Goal: Transaction & Acquisition: Purchase product/service

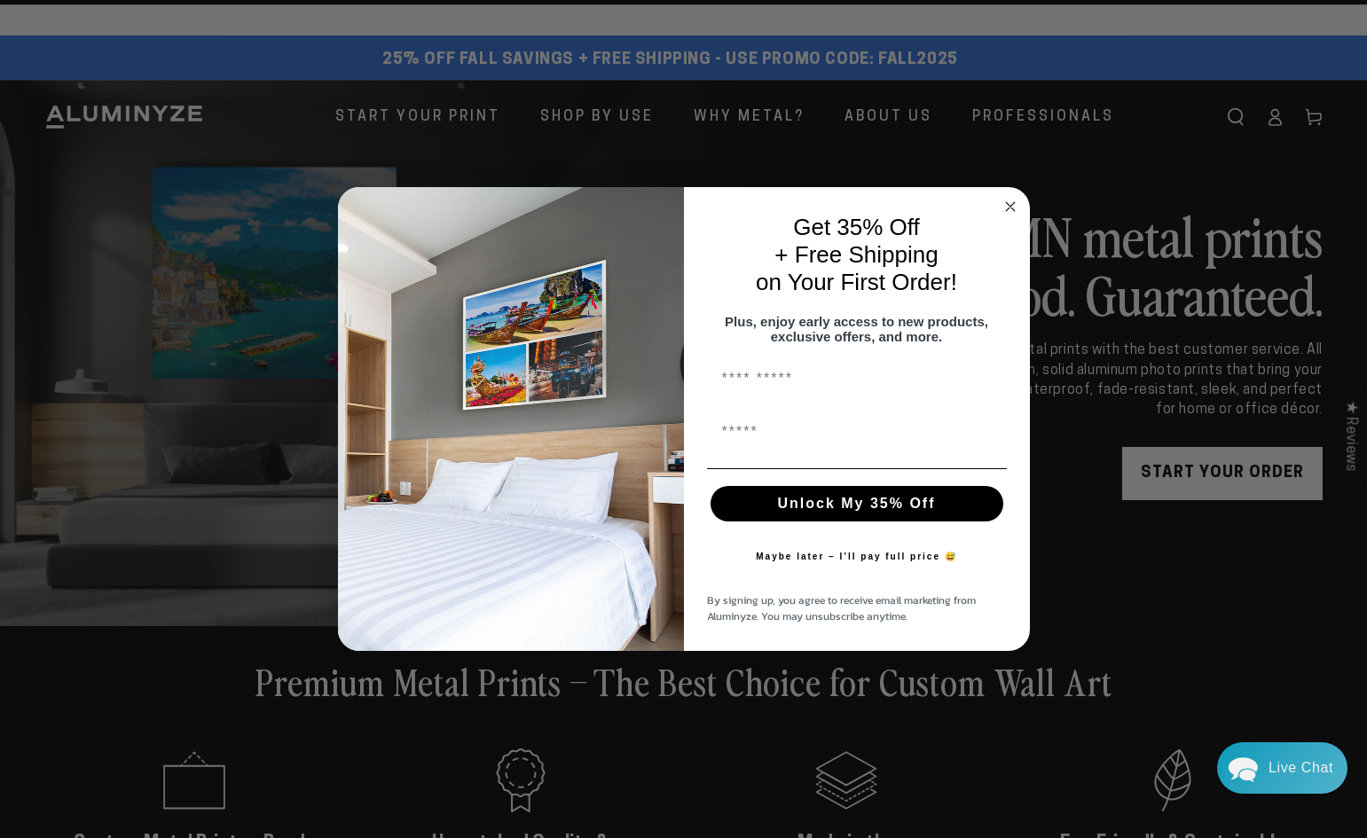
click at [93, 201] on circle "Close dialog" at bounding box center [1009, 206] width 20 height 20
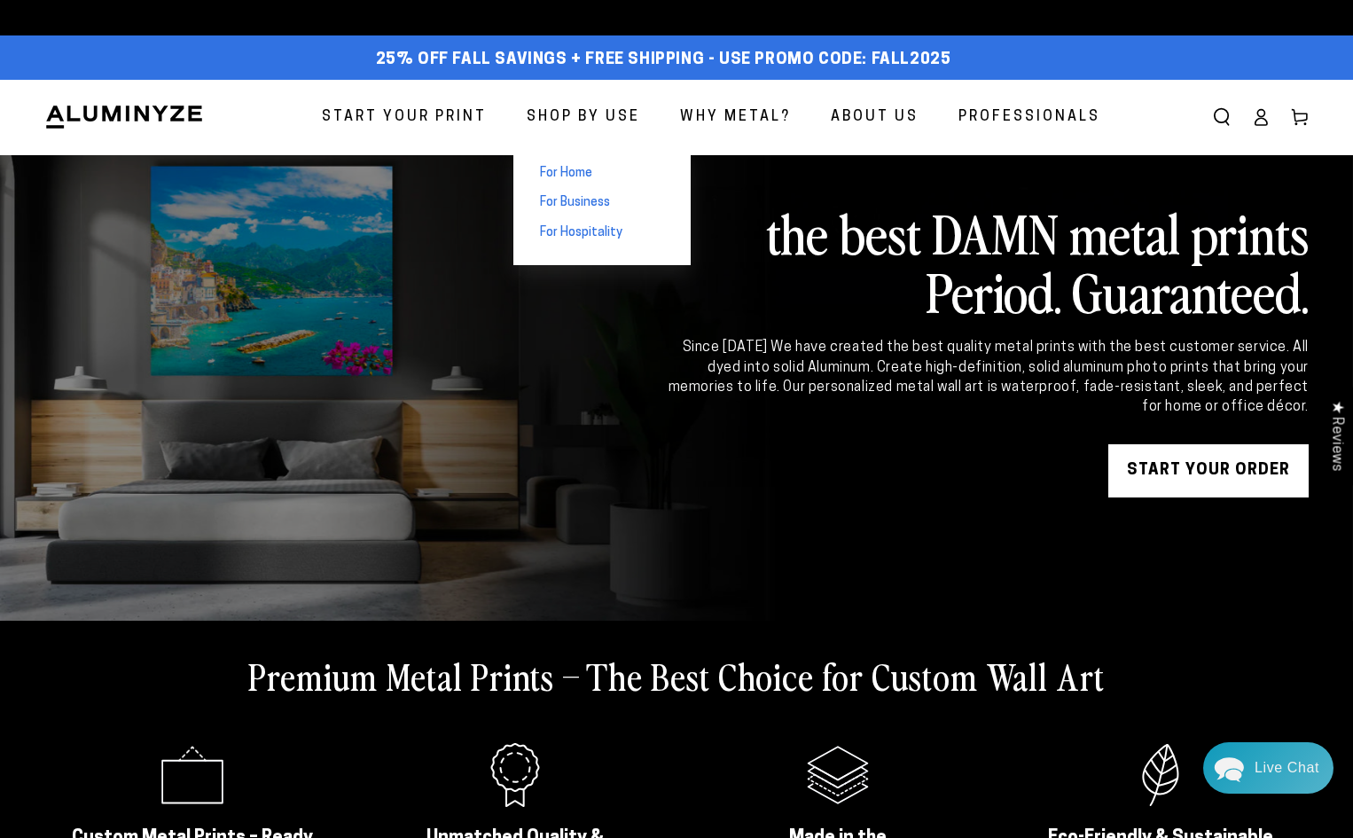
click at [93, 170] on span "For Home" at bounding box center [566, 174] width 52 height 18
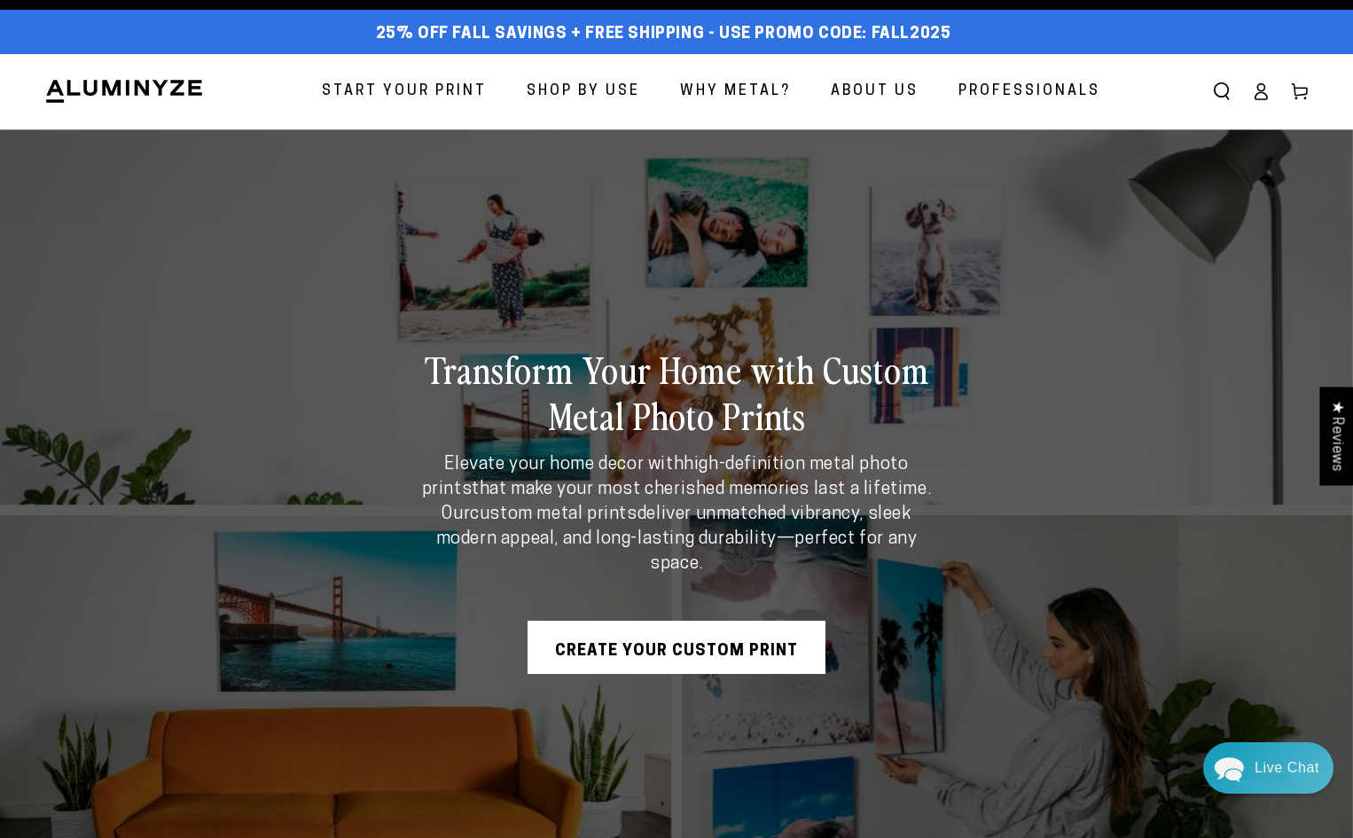
click at [1083, 98] on span "Professionals" at bounding box center [1030, 92] width 142 height 26
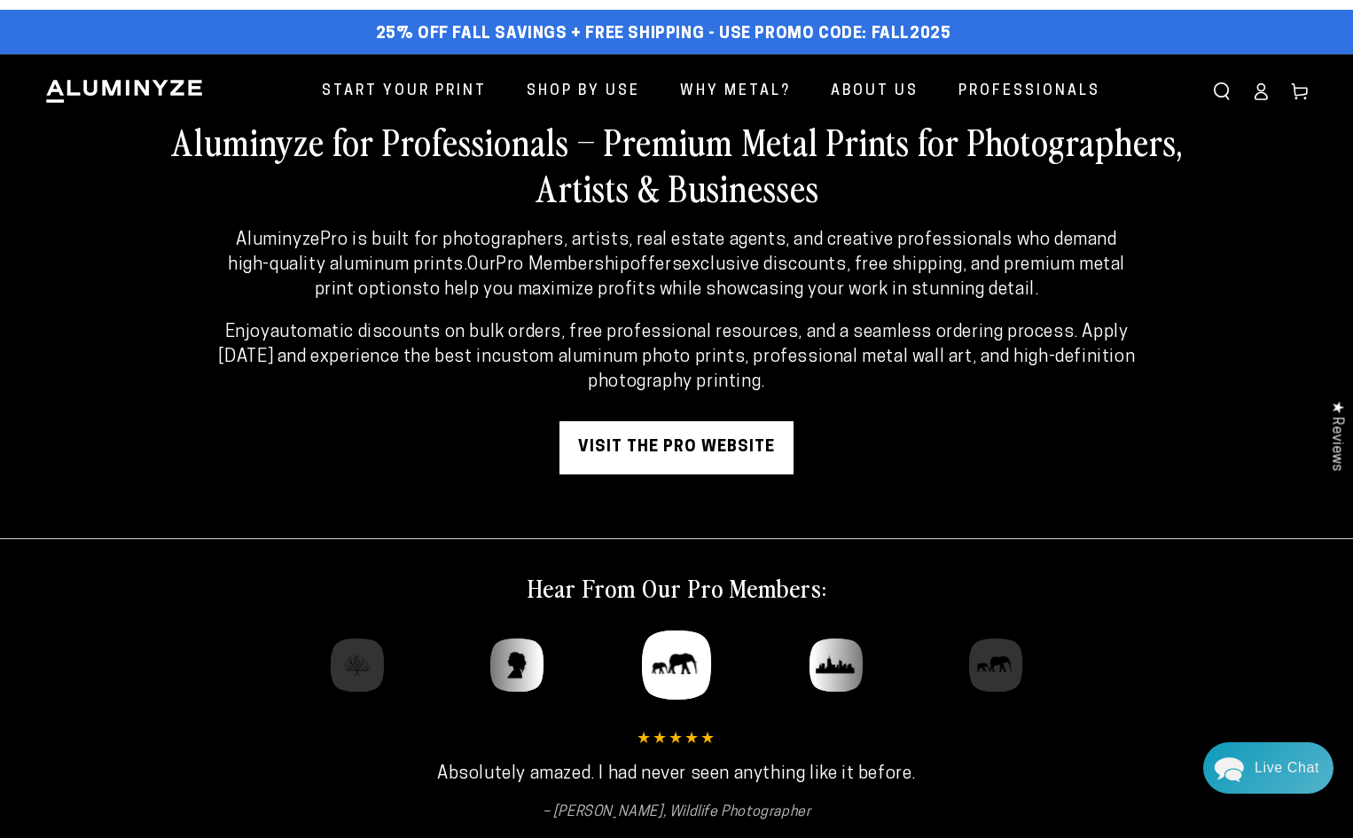
click at [1296, 88] on use at bounding box center [1299, 92] width 15 height 16
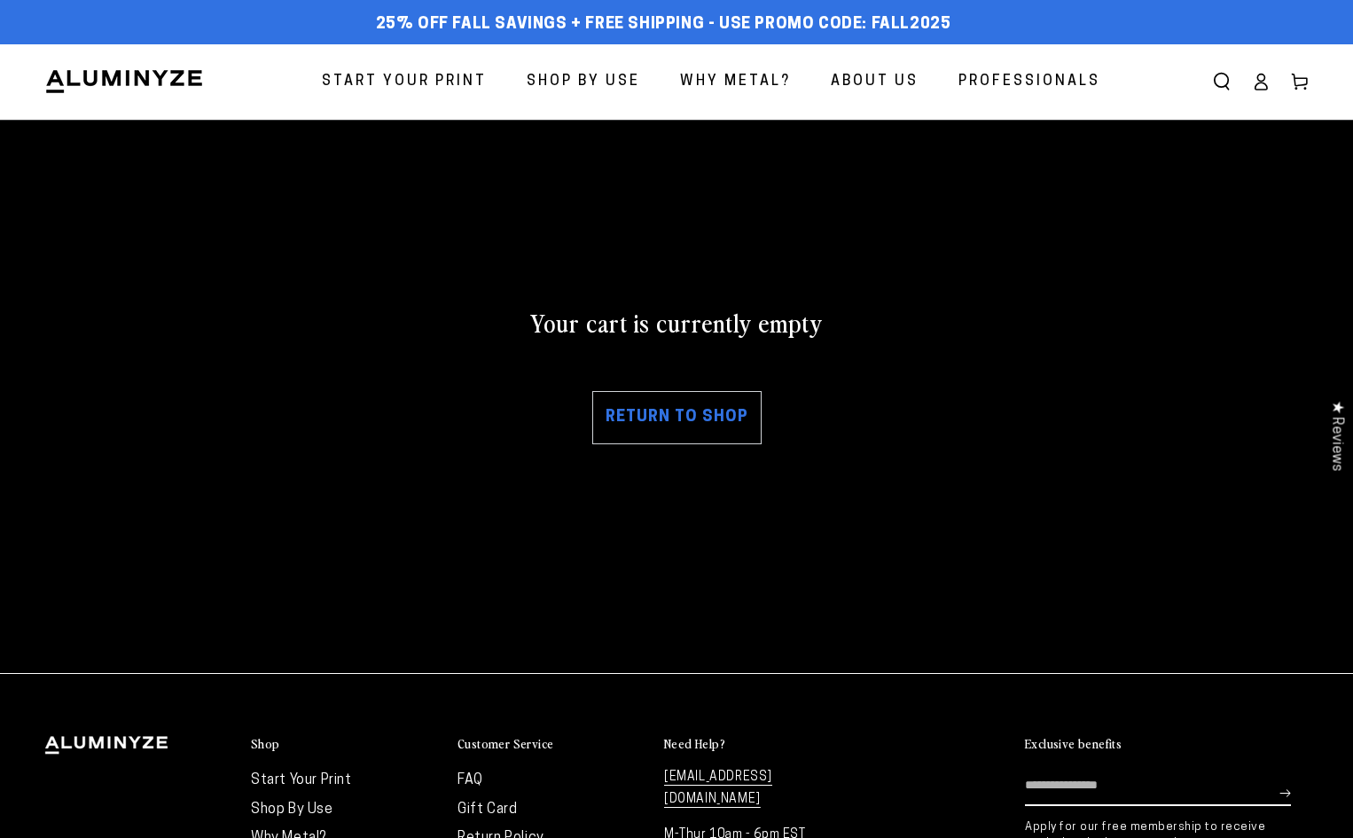
click at [700, 418] on link "Return to shop" at bounding box center [676, 417] width 169 height 53
